Goal: Use online tool/utility

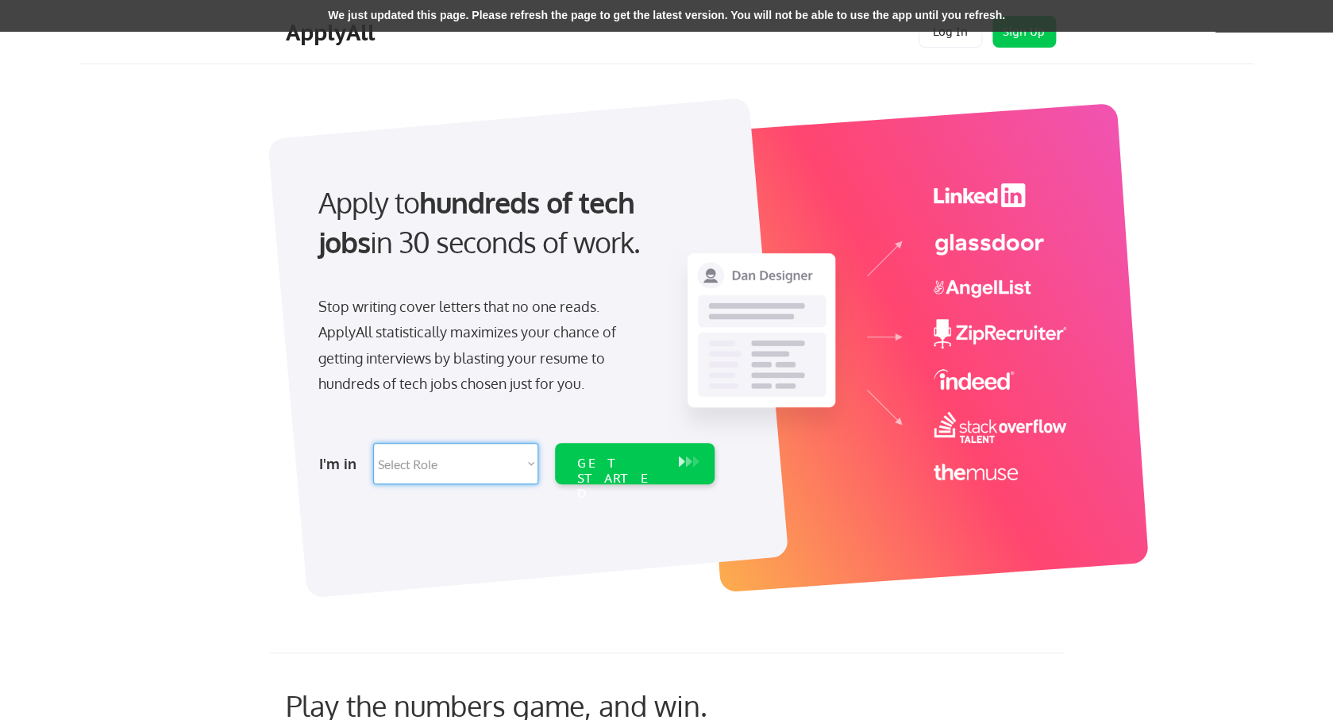
select select ""engineering""
click option "Software Engineering" at bounding box center [0, 0] width 0 height 0
select select ""engineering""
click at [633, 468] on div "GET STARTED" at bounding box center [619, 479] width 85 height 46
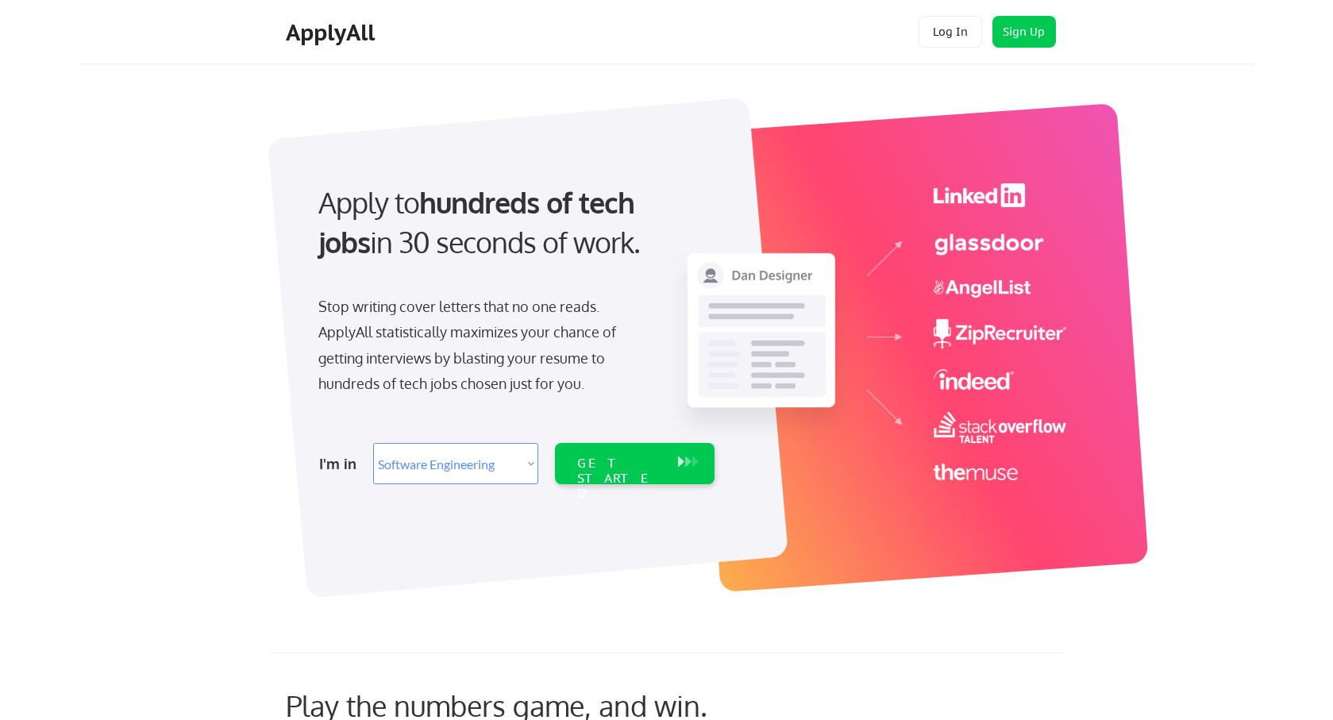
select select ""engineering""
click at [620, 467] on div "GET STARTED" at bounding box center [619, 479] width 85 height 46
